Goal: Task Accomplishment & Management: Manage account settings

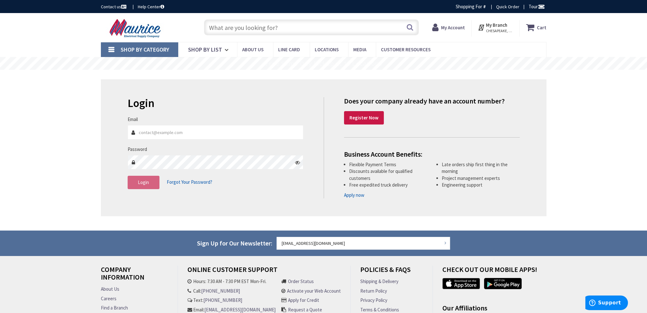
type input "[EMAIL_ADDRESS][DOMAIN_NAME]"
click at [260, 188] on div "Login Forgot Your Password?" at bounding box center [216, 182] width 176 height 13
type input "[PERSON_NAME], [US_STATE][GEOGRAPHIC_DATA], [GEOGRAPHIC_DATA]"
click at [146, 181] on span "Login" at bounding box center [143, 182] width 11 height 6
